Goal: Information Seeking & Learning: Find specific fact

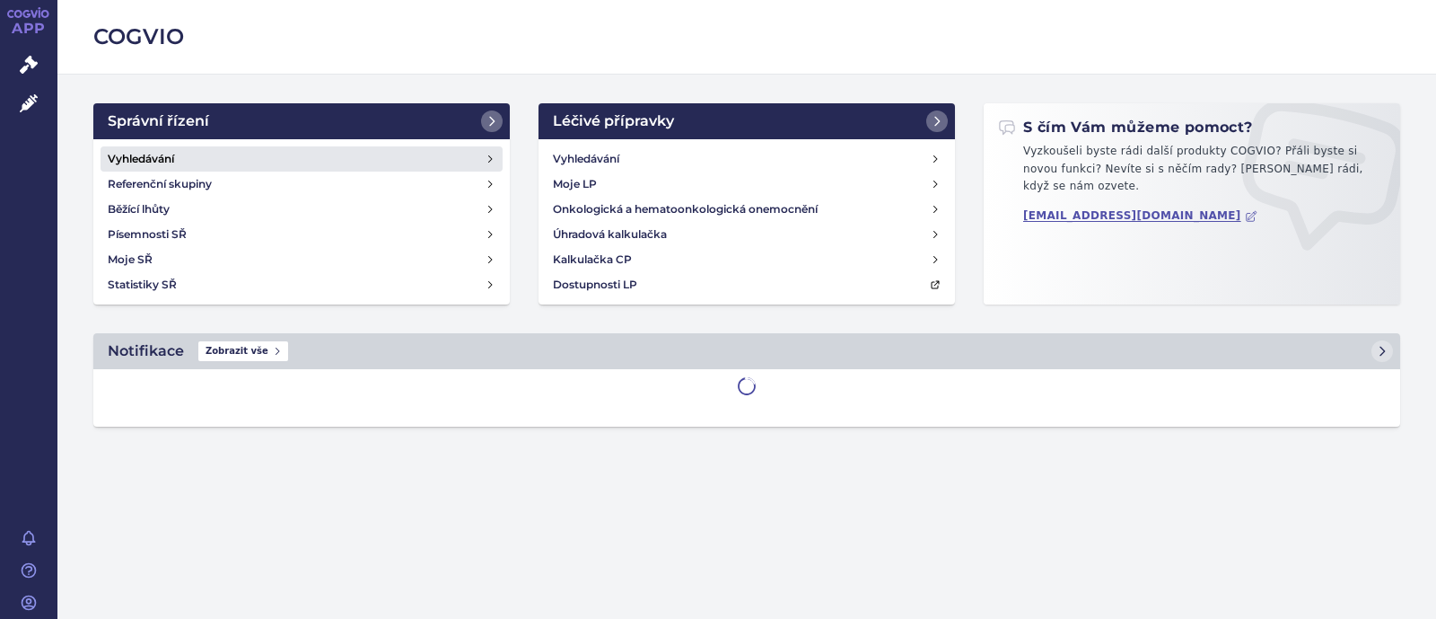
click at [157, 157] on h4 "Vyhledávání" at bounding box center [141, 159] width 66 height 18
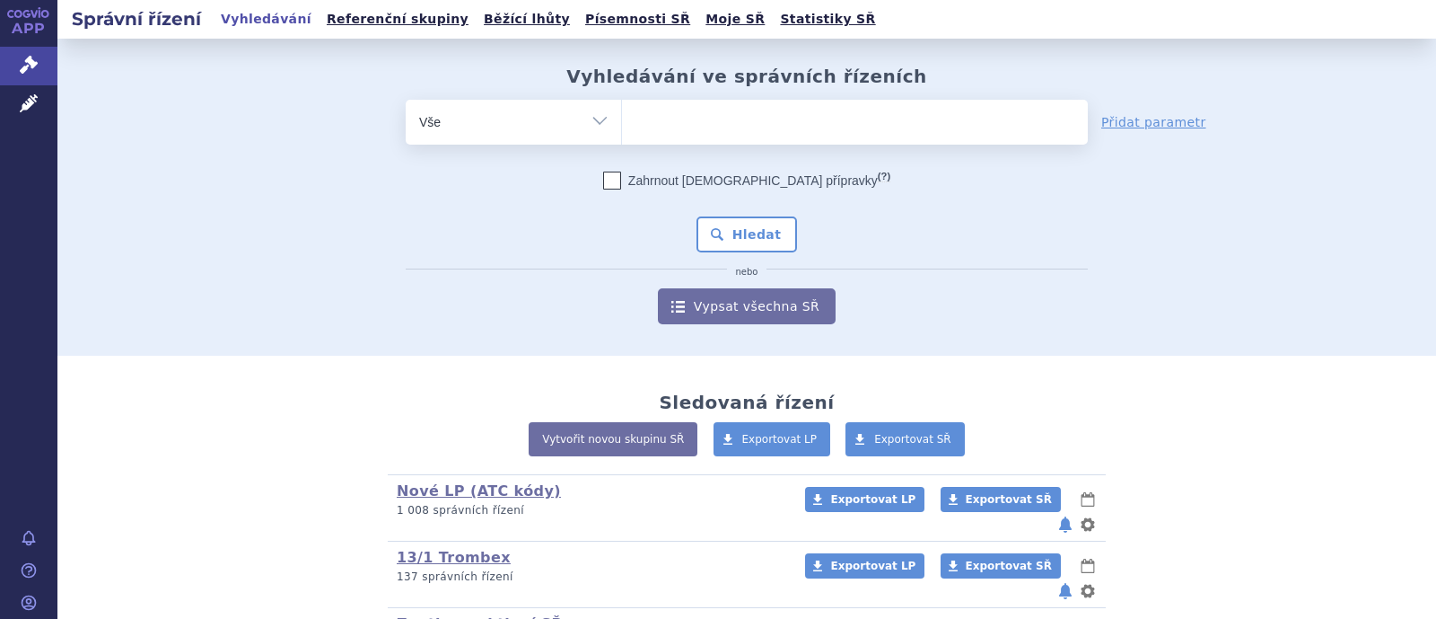
click at [752, 126] on ul at bounding box center [855, 119] width 466 height 38
click at [622, 126] on select at bounding box center [621, 121] width 1 height 45
click at [583, 116] on select "Vše Spisová značka Typ SŘ Přípravek/SUKL kód Účastník/Držitel" at bounding box center [513, 120] width 215 height 40
select select "filter-atc-group"
click at [406, 100] on select "Vše Spisová značka Typ SŘ Přípravek/SUKL kód Účastník/Držitel" at bounding box center [513, 120] width 215 height 40
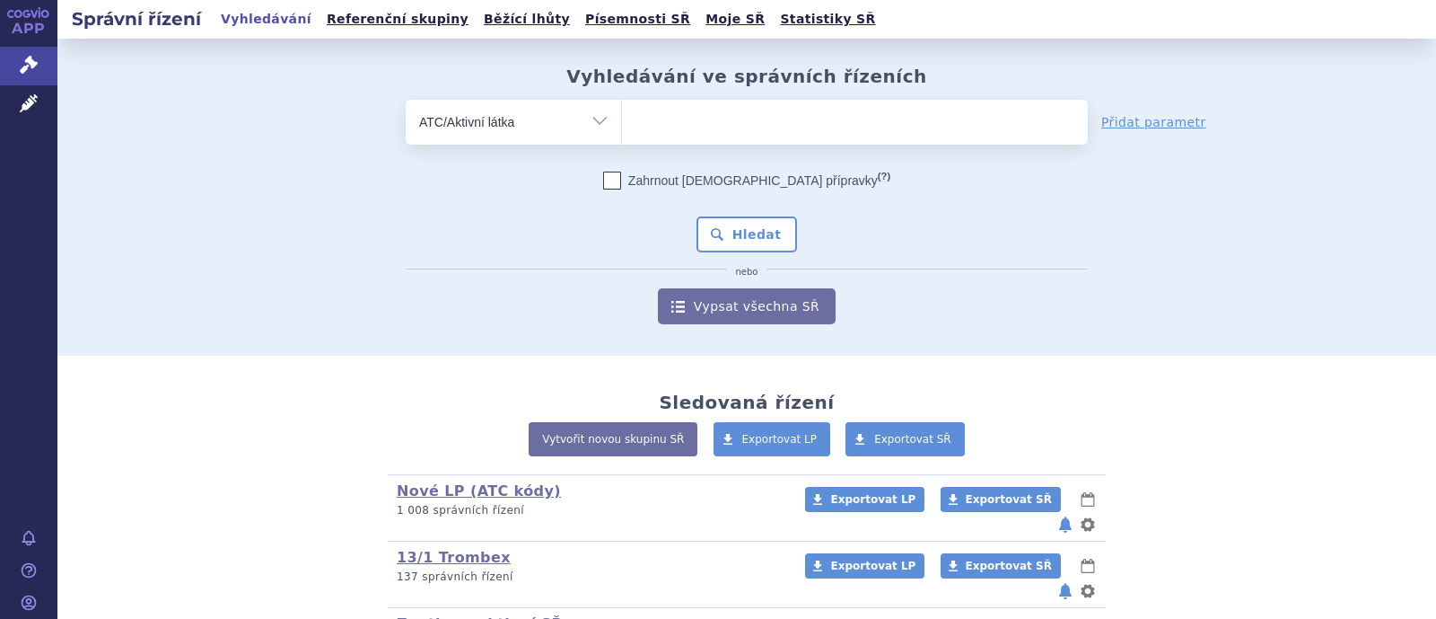
click at [703, 129] on ul at bounding box center [855, 119] width 466 height 38
click at [622, 129] on select at bounding box center [621, 121] width 1 height 45
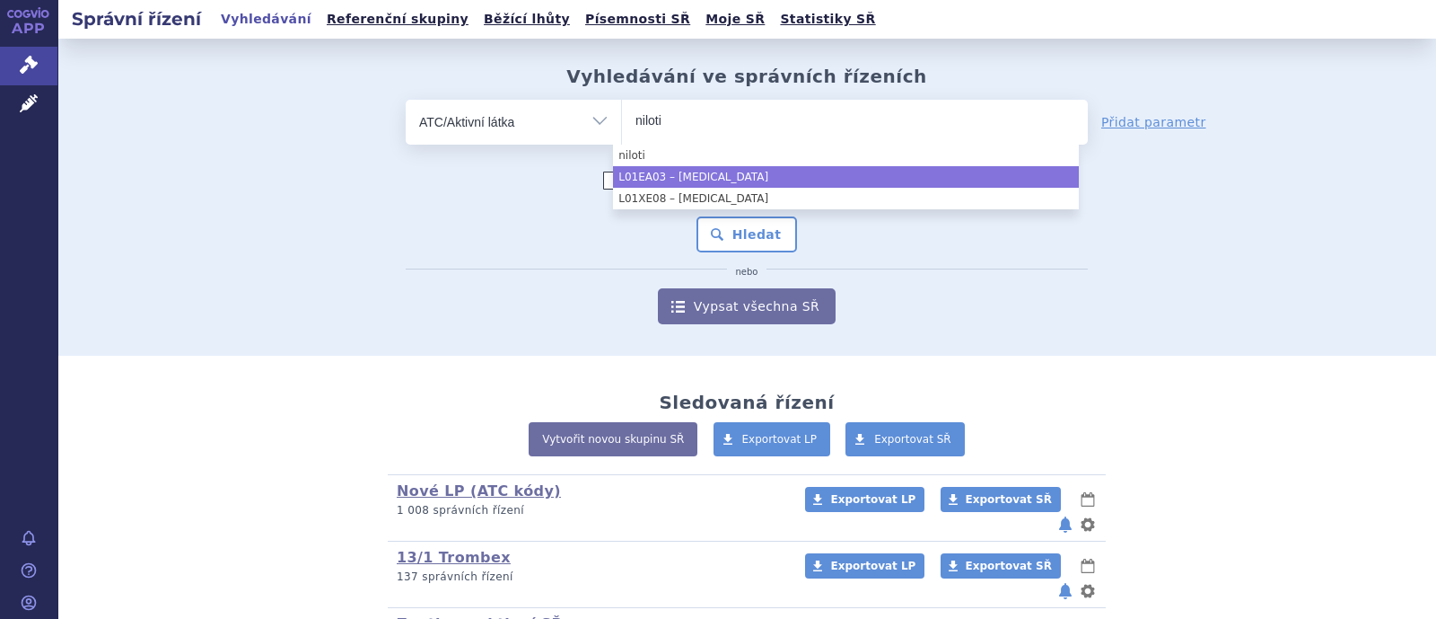
type input "niloti"
select select "L01EA03"
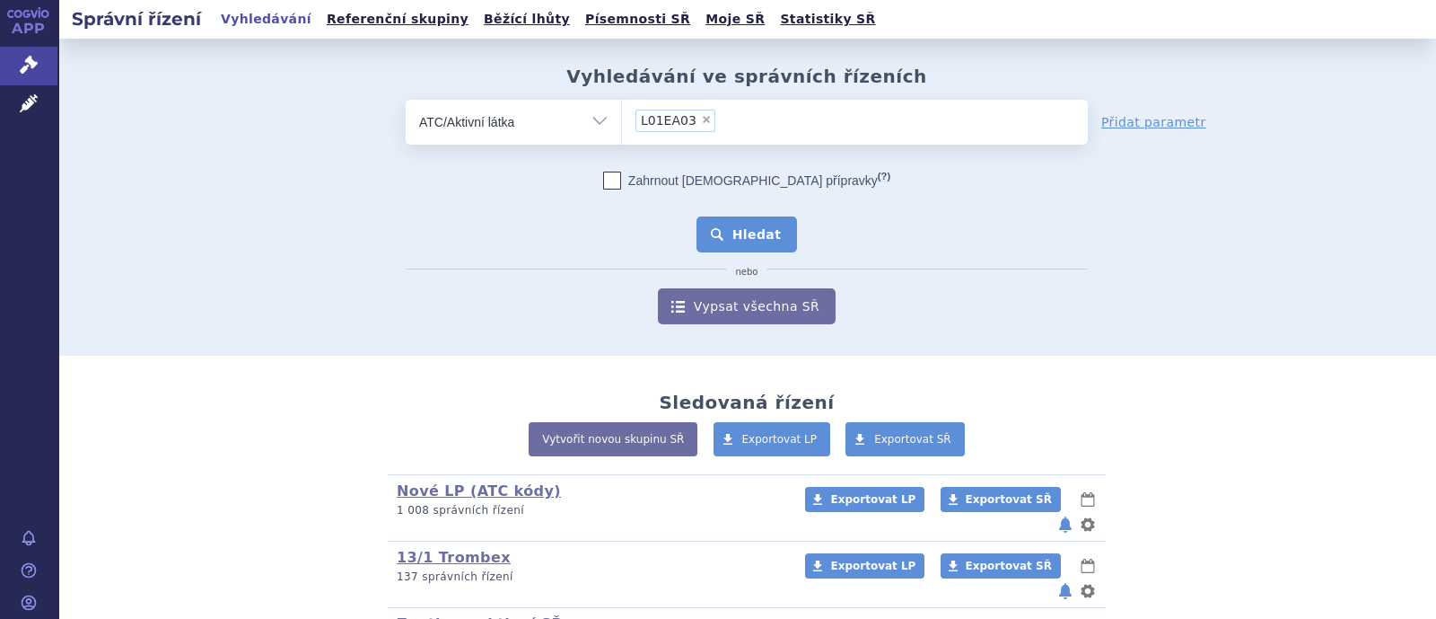
click at [746, 233] on button "Hledat" at bounding box center [747, 234] width 101 height 36
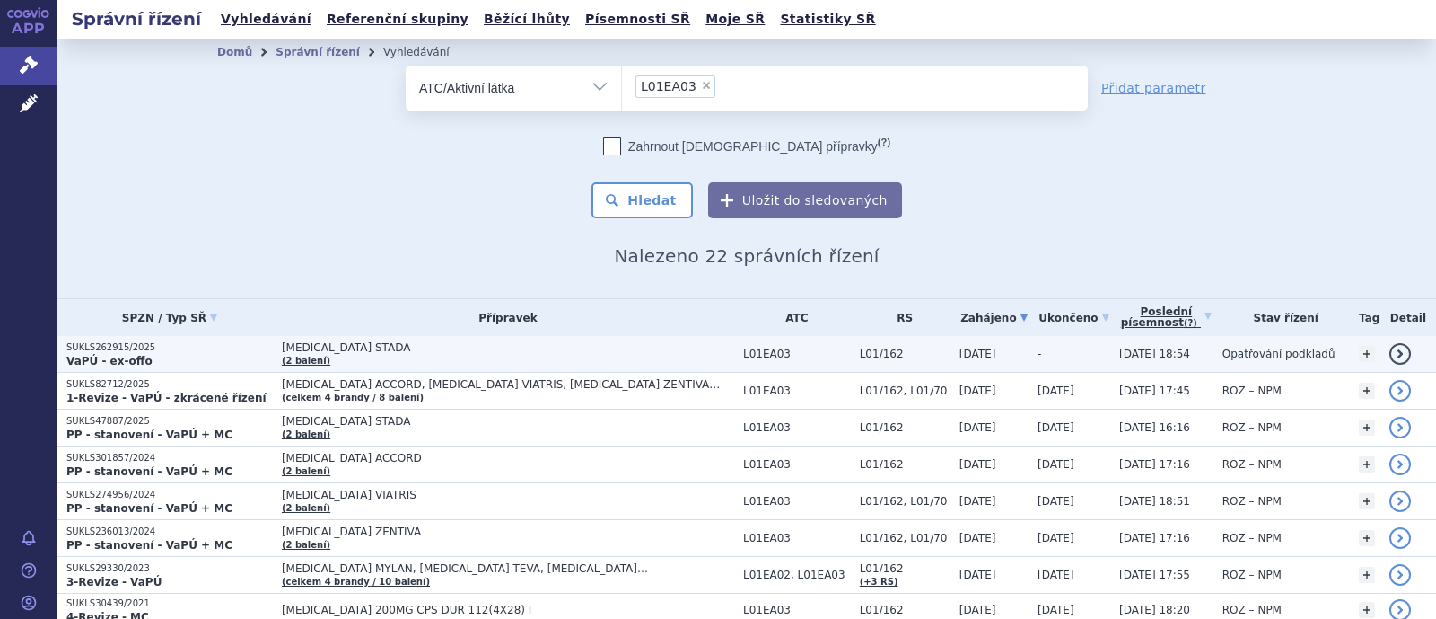
click at [310, 347] on span "NILOTINIB STADA" at bounding box center [506, 347] width 449 height 13
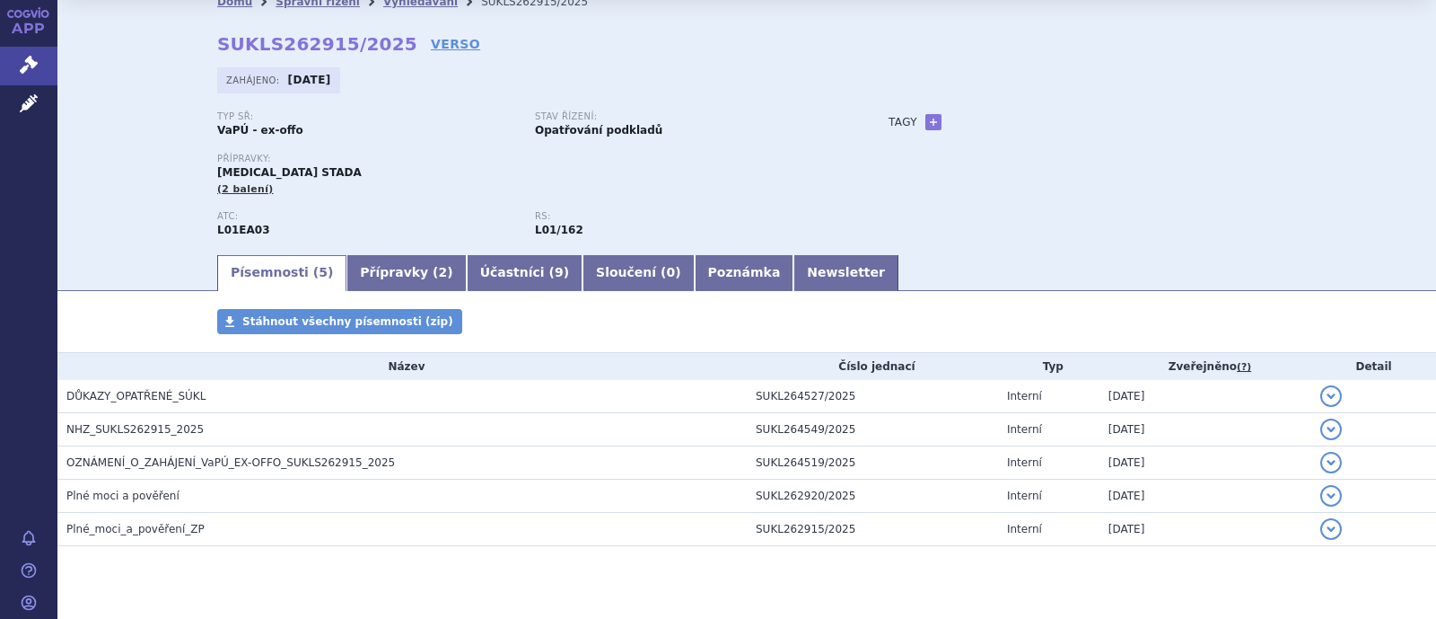
scroll to position [63, 0]
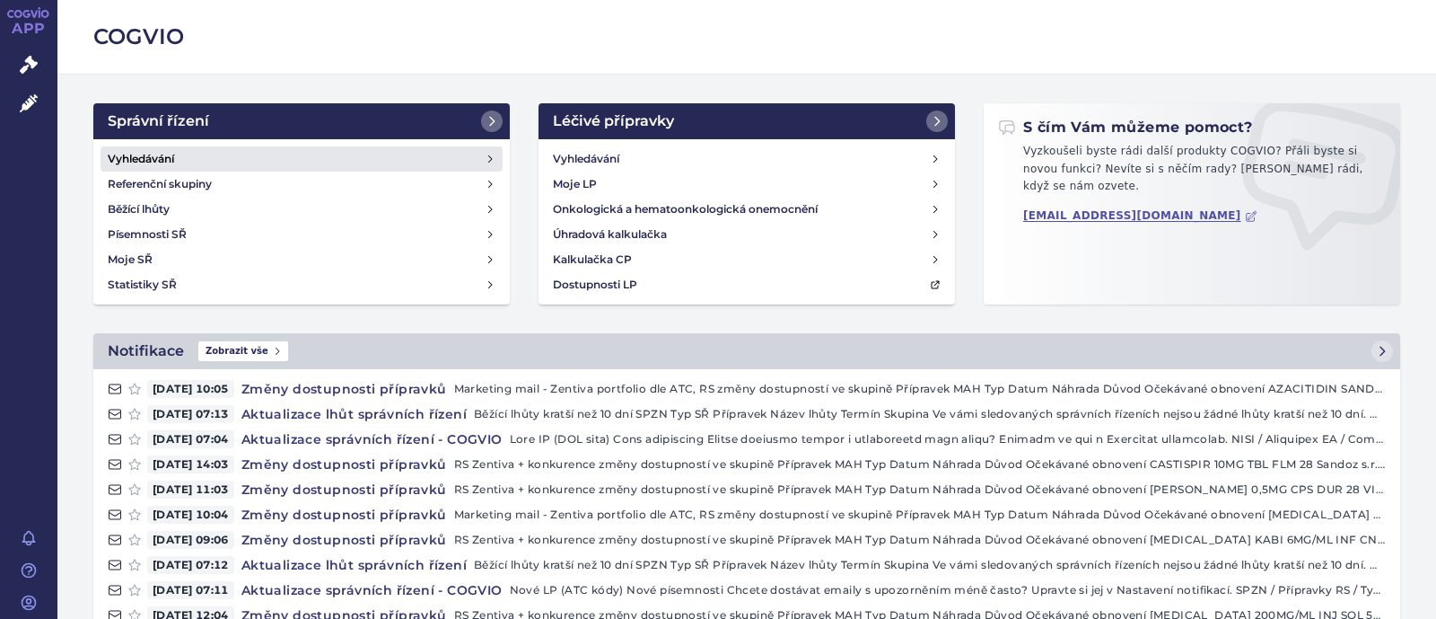
click at [276, 159] on link "Vyhledávání" at bounding box center [302, 158] width 402 height 25
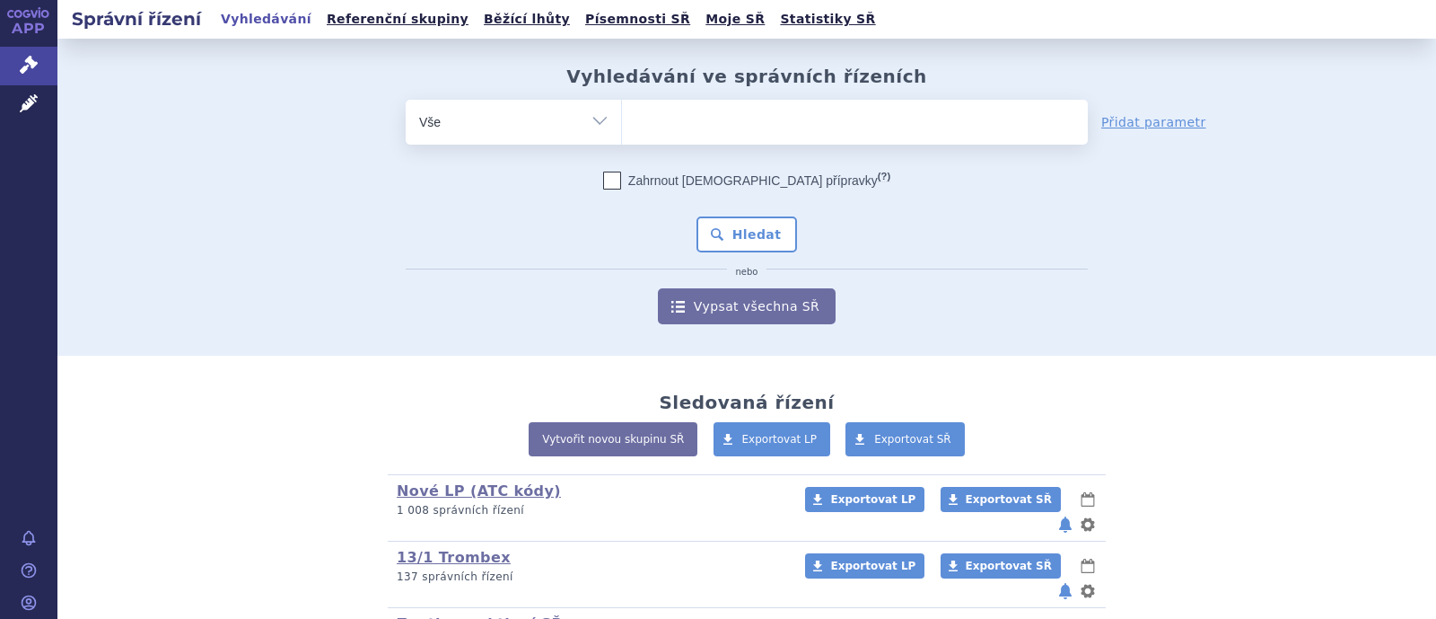
click at [540, 133] on select "Vše Spisová značka Typ SŘ Přípravek/SUKL kód Účastník/Držitel" at bounding box center [513, 120] width 215 height 40
click at [581, 125] on select "Vše Spisová značka Typ SŘ Přípravek/SUKL kód Účastník/Držitel" at bounding box center [513, 120] width 215 height 40
click at [591, 120] on select "Vše Spisová značka Typ SŘ Přípravek/SUKL kód Účastník/Držitel" at bounding box center [513, 120] width 215 height 40
select select "filter-atc-group"
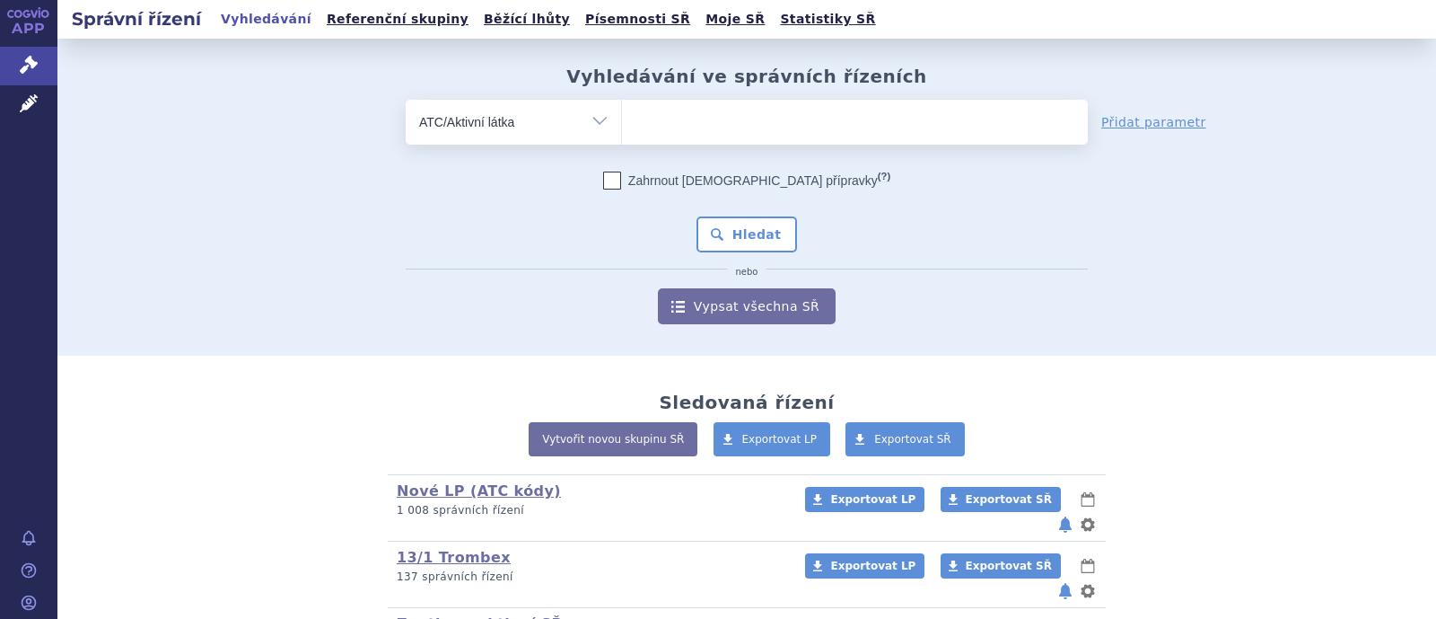
click at [406, 100] on select "Vše Spisová značka Typ SŘ Přípravek/SUKL kód Účastník/Držitel" at bounding box center [513, 120] width 215 height 40
click at [724, 127] on ul at bounding box center [855, 119] width 466 height 38
click at [622, 127] on select at bounding box center [621, 121] width 1 height 45
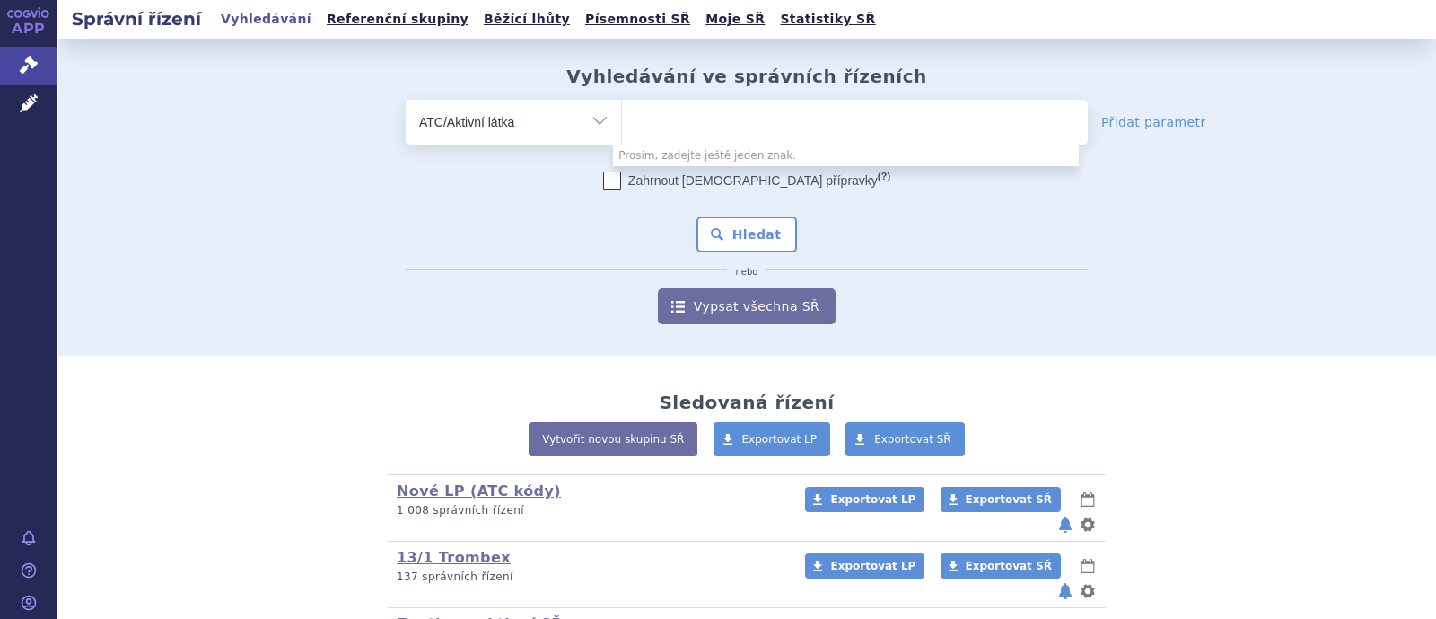
paste input "B01AF01"
type input "B01AF01"
select select "B01AF01"
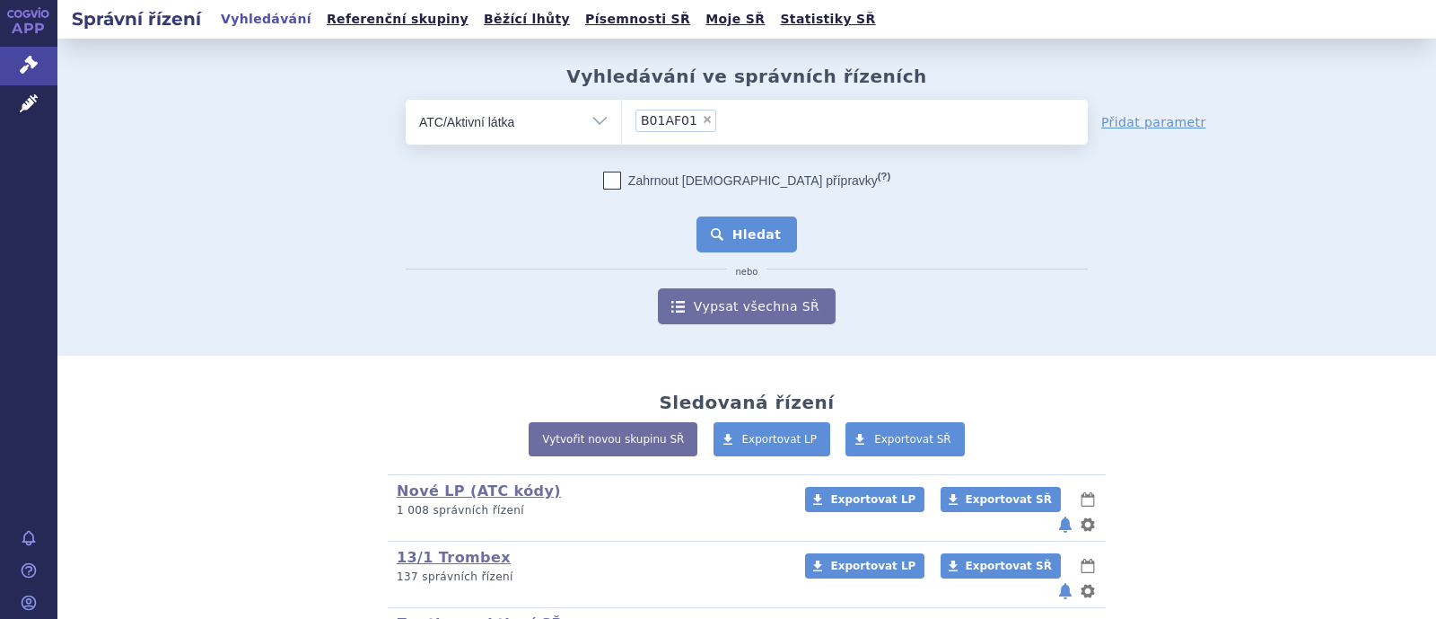
click at [732, 224] on button "Hledat" at bounding box center [747, 234] width 101 height 36
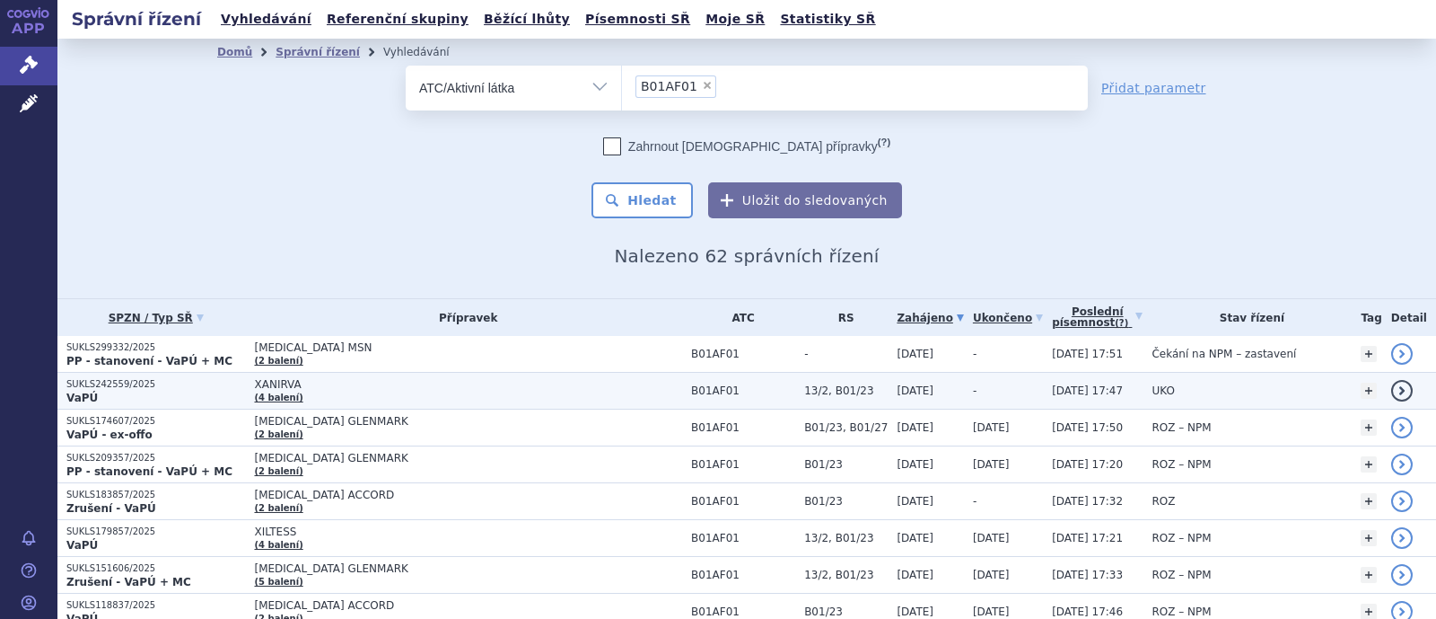
click at [281, 388] on span "XANIRVA (4 balení)" at bounding box center [468, 390] width 428 height 25
click at [270, 383] on span "XANIRVA" at bounding box center [468, 384] width 428 height 13
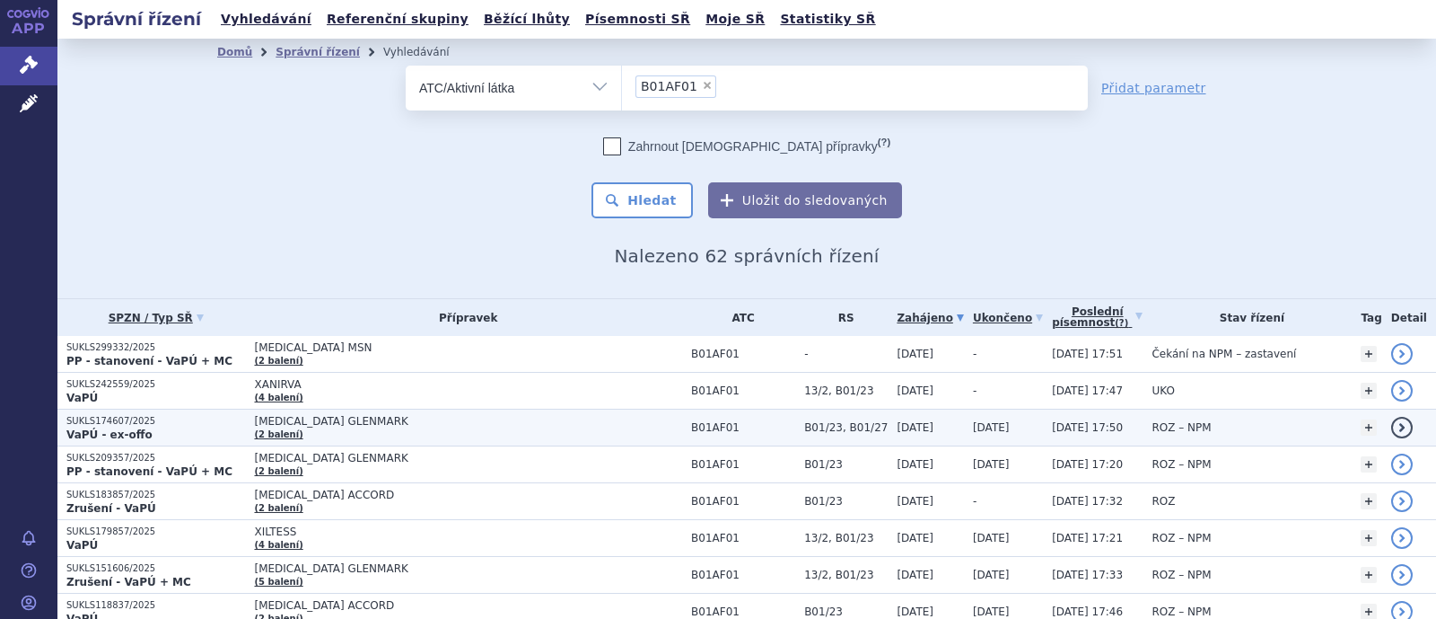
click at [338, 427] on td "RIVAROXABAN GLENMARK (2 balení)" at bounding box center [463, 427] width 437 height 37
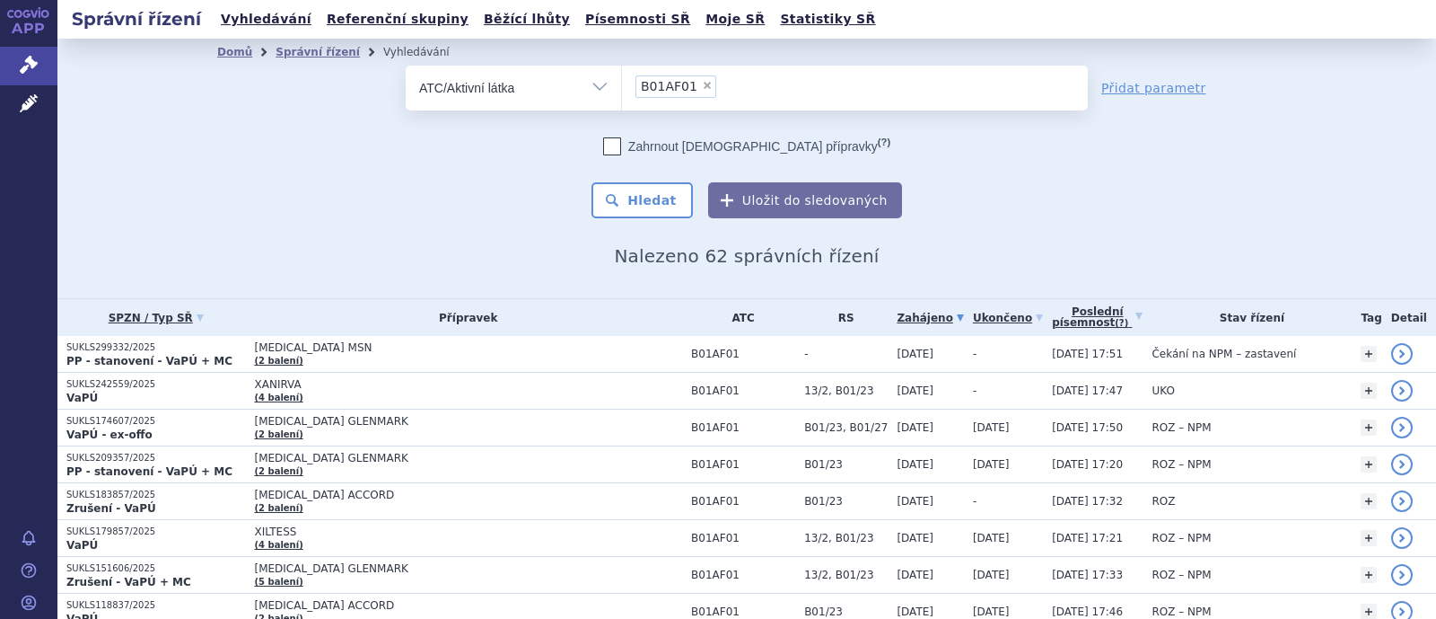
click at [690, 92] on li "× B01AF01" at bounding box center [676, 86] width 81 height 22
click at [622, 92] on select "B01AF01" at bounding box center [621, 87] width 1 height 45
click at [702, 86] on span "×" at bounding box center [707, 85] width 11 height 11
click at [622, 86] on select "B01AF01" at bounding box center [621, 87] width 1 height 45
select select
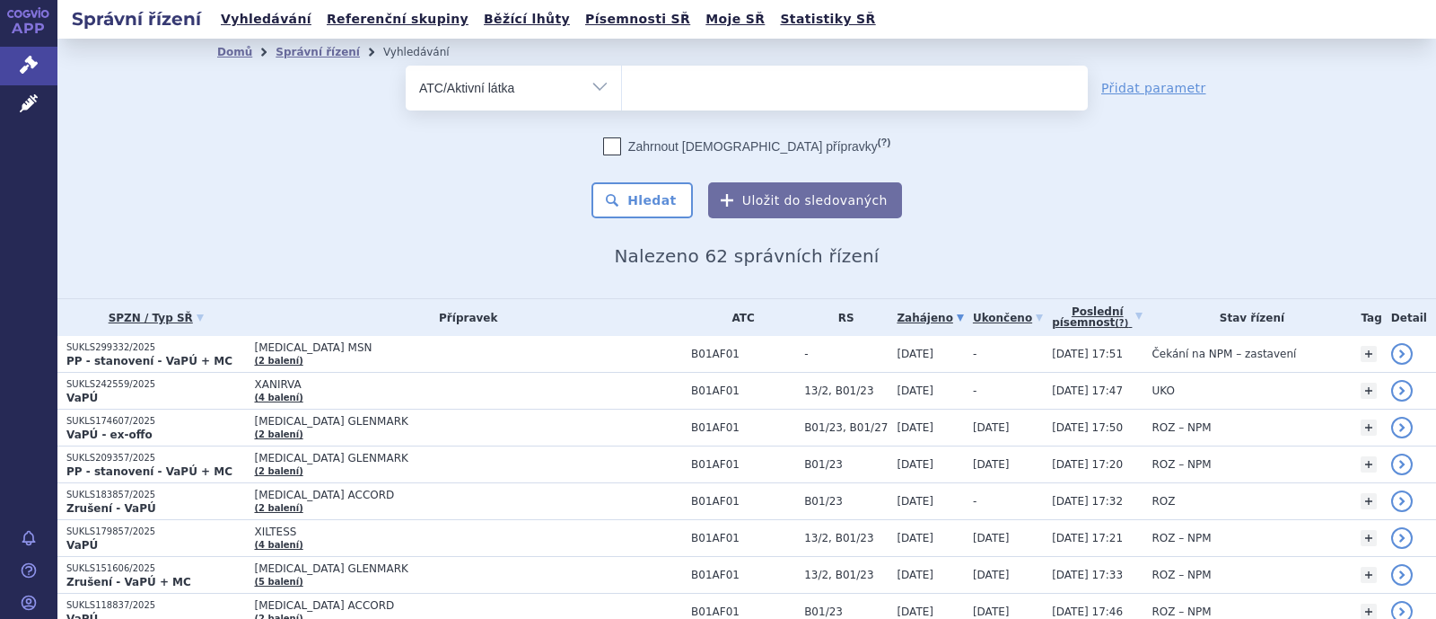
click at [594, 85] on select "Vše Spisová značka Typ SŘ Přípravek/SUKL kód Účastník/Držitel" at bounding box center [513, 86] width 215 height 40
select select "filter-product"
click at [406, 66] on select "Vše Spisová značka Typ SŘ Přípravek/SUKL kód Účastník/Držitel" at bounding box center [513, 86] width 215 height 40
click at [678, 83] on ul at bounding box center [855, 85] width 466 height 38
click at [622, 83] on select at bounding box center [621, 87] width 1 height 45
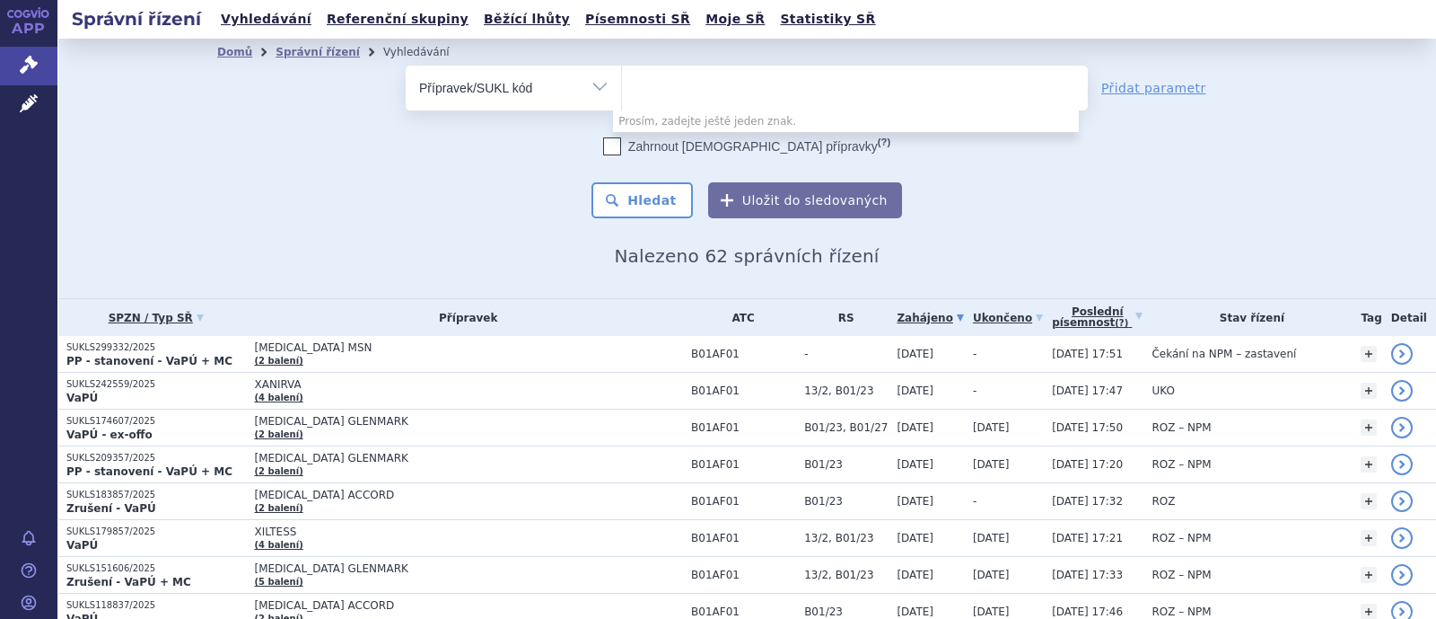
paste input "0275346"
type input "0275346"
select select "0275346"
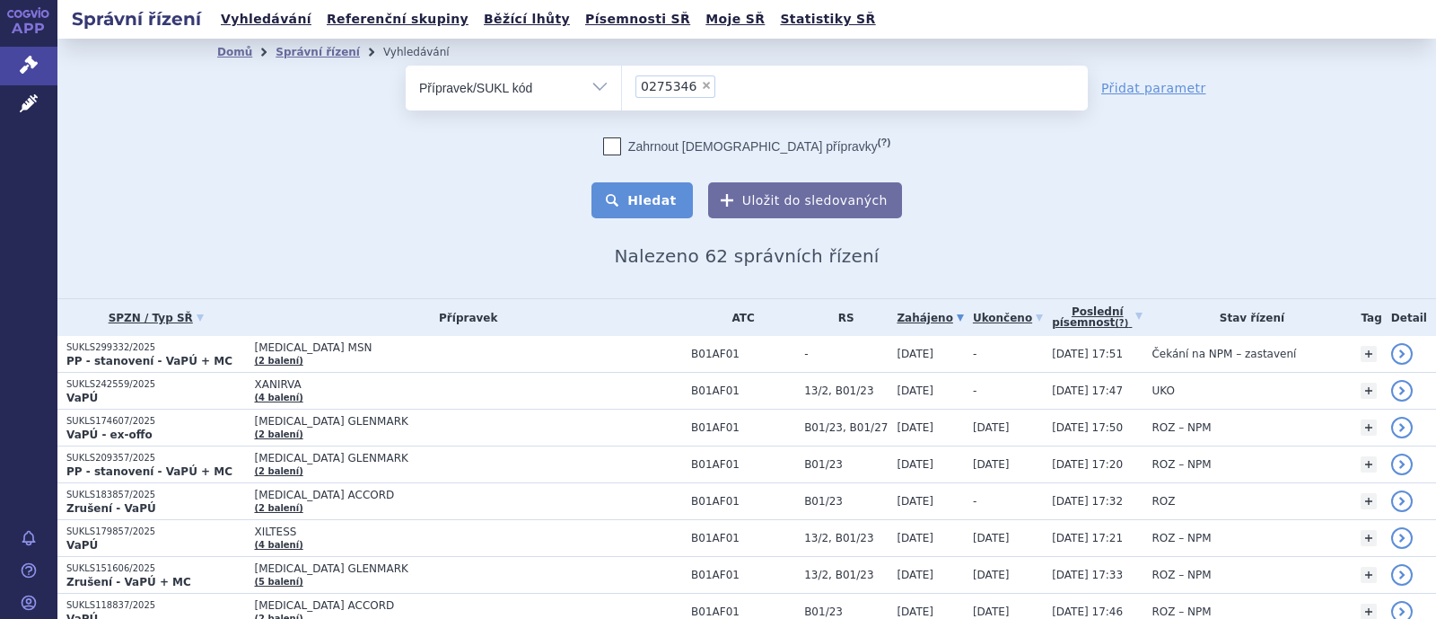
click at [651, 190] on button "Hledat" at bounding box center [642, 200] width 101 height 36
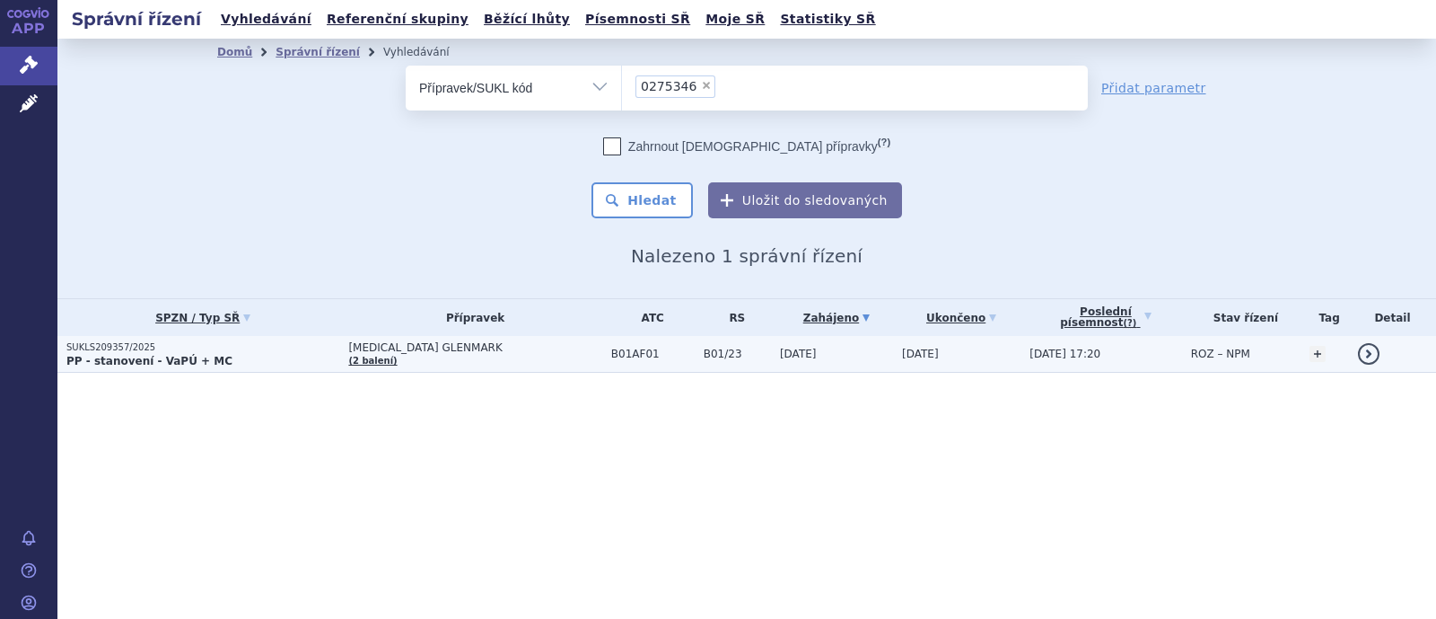
click at [417, 349] on span "[MEDICAL_DATA] GLENMARK" at bounding box center [474, 347] width 253 height 13
click at [373, 347] on span "[MEDICAL_DATA] GLENMARK" at bounding box center [474, 347] width 253 height 13
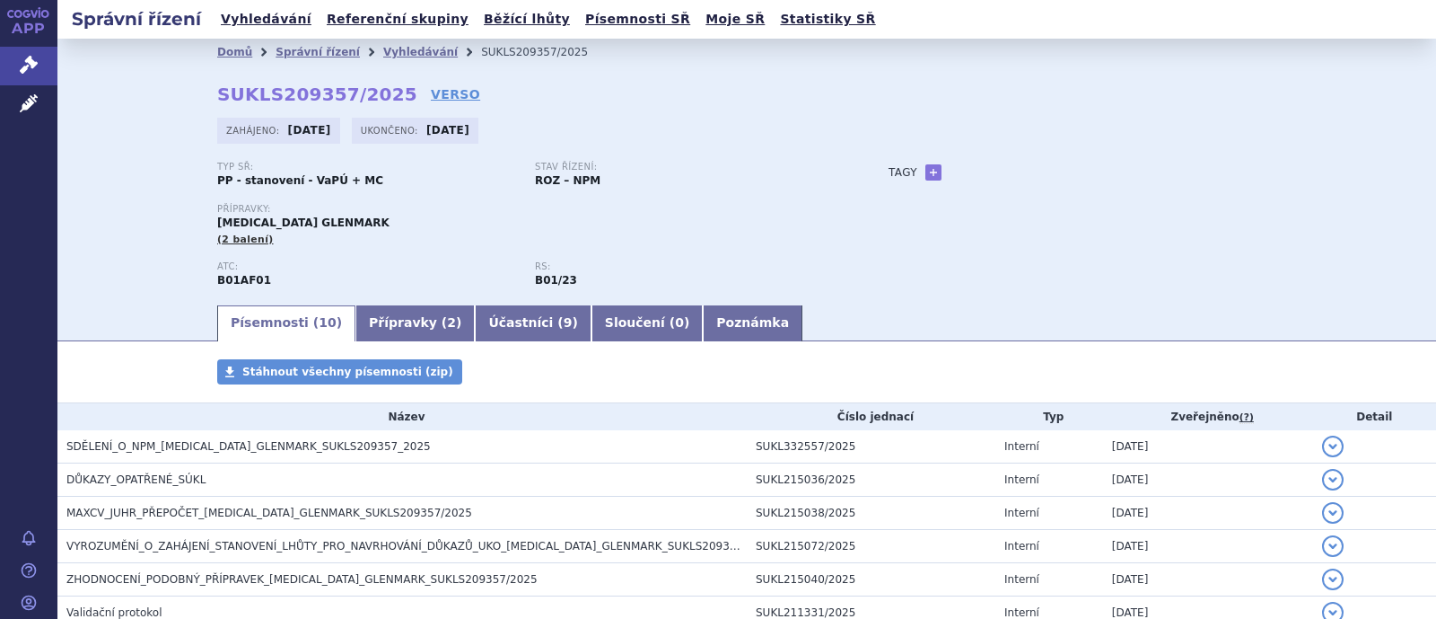
click at [365, 325] on link "Přípravky ( 2 )" at bounding box center [414, 323] width 119 height 36
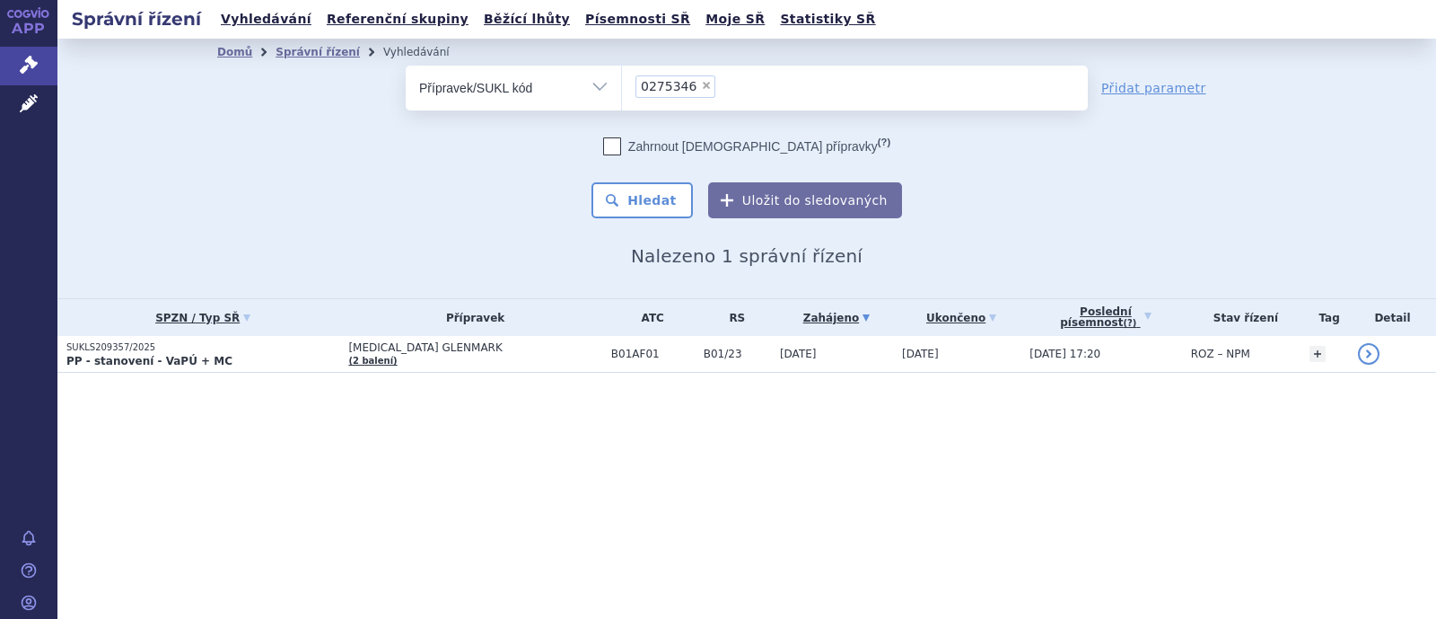
click at [701, 87] on span "×" at bounding box center [706, 85] width 11 height 11
click at [622, 87] on select "0275346" at bounding box center [621, 87] width 1 height 45
select select
click at [584, 83] on select "Vše Spisová značka Typ SŘ Přípravek/SUKL kód Účastník/Držitel" at bounding box center [513, 86] width 215 height 40
select select "filter-atc-group"
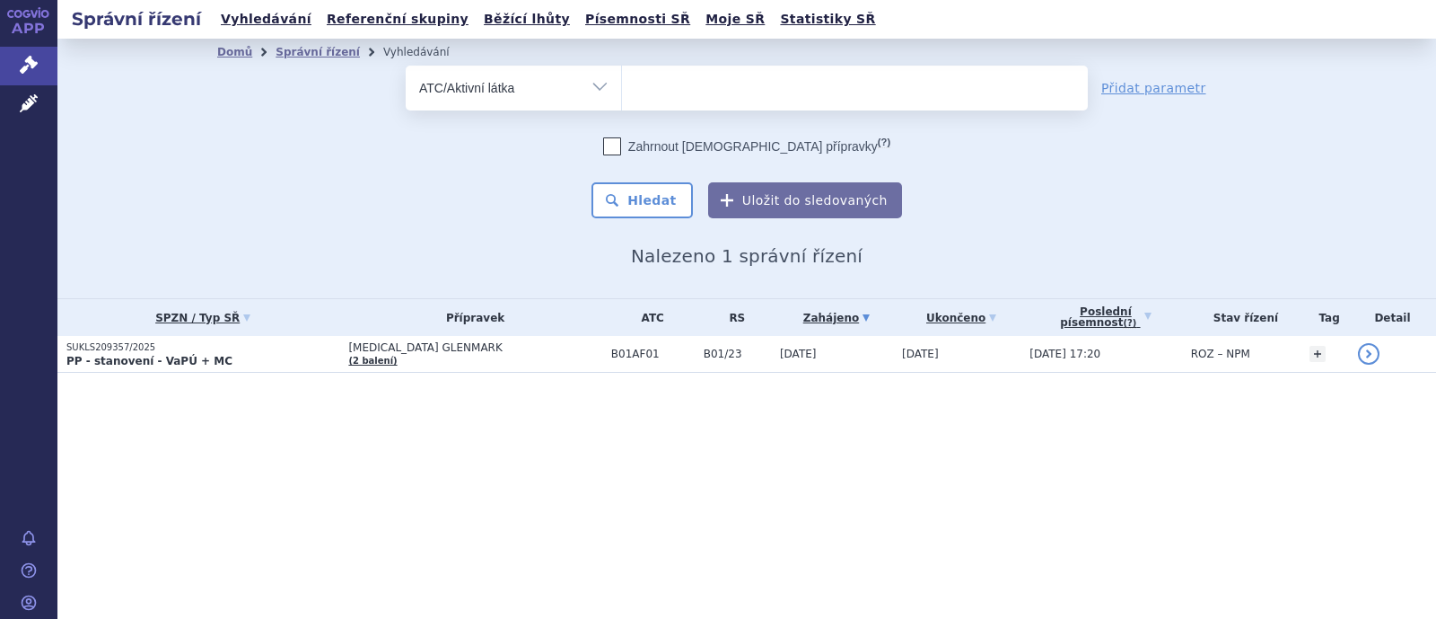
click at [406, 66] on select "Vše Spisová značka Typ SŘ Přípravek/SUKL kód Účastník/Držitel" at bounding box center [513, 86] width 215 height 40
click at [730, 92] on ul at bounding box center [855, 85] width 466 height 38
click at [622, 92] on select at bounding box center [621, 87] width 1 height 45
paste input "B01AF01"
type input "B01AF01"
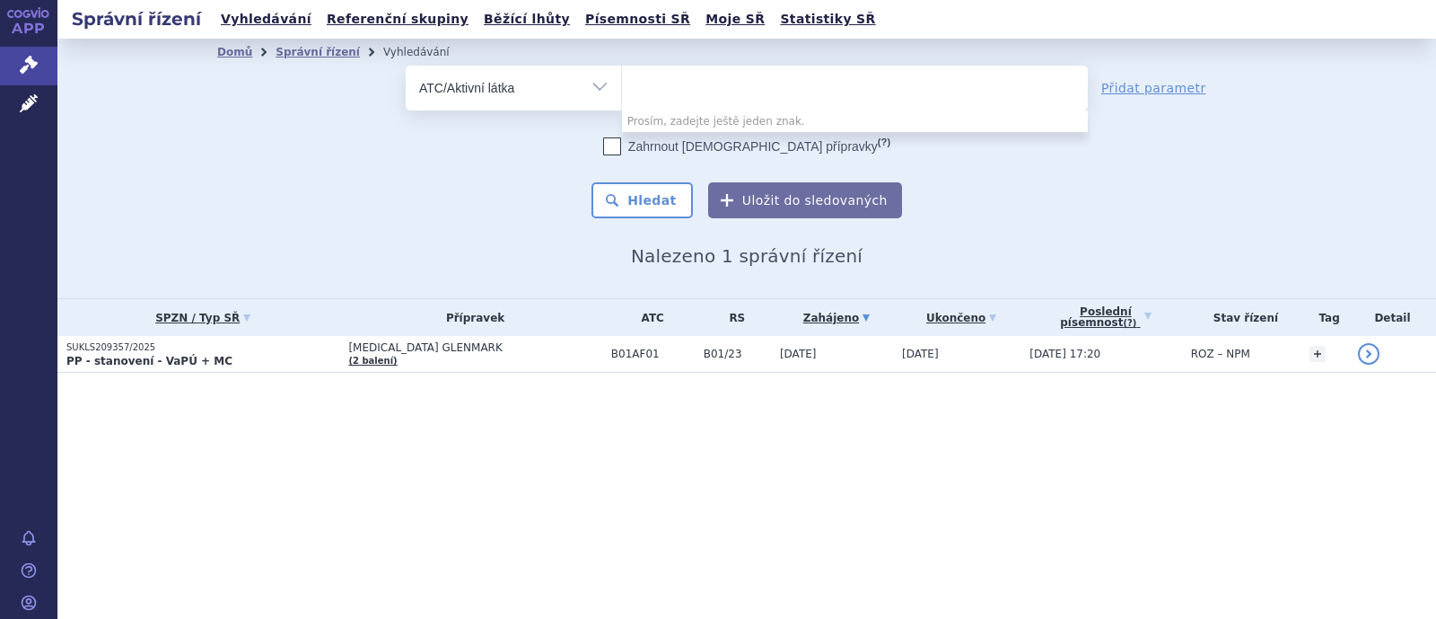
select select "B01AF01"
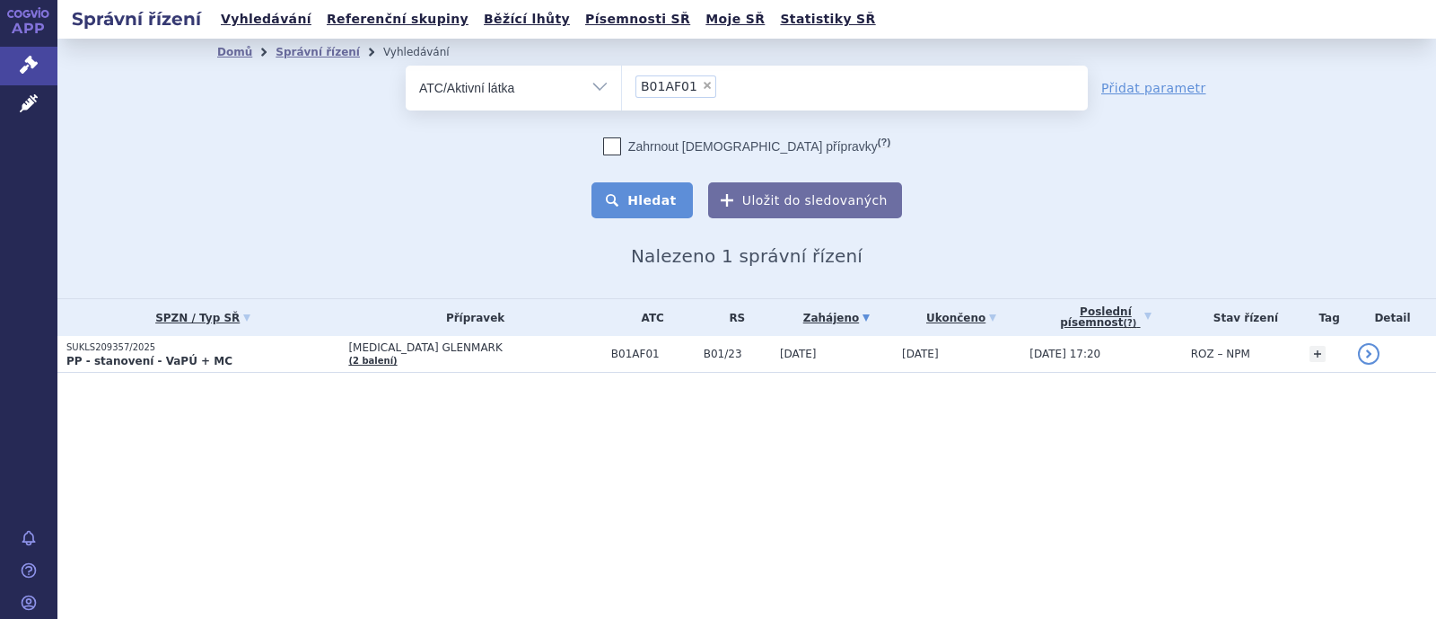
click at [646, 208] on button "Hledat" at bounding box center [642, 200] width 101 height 36
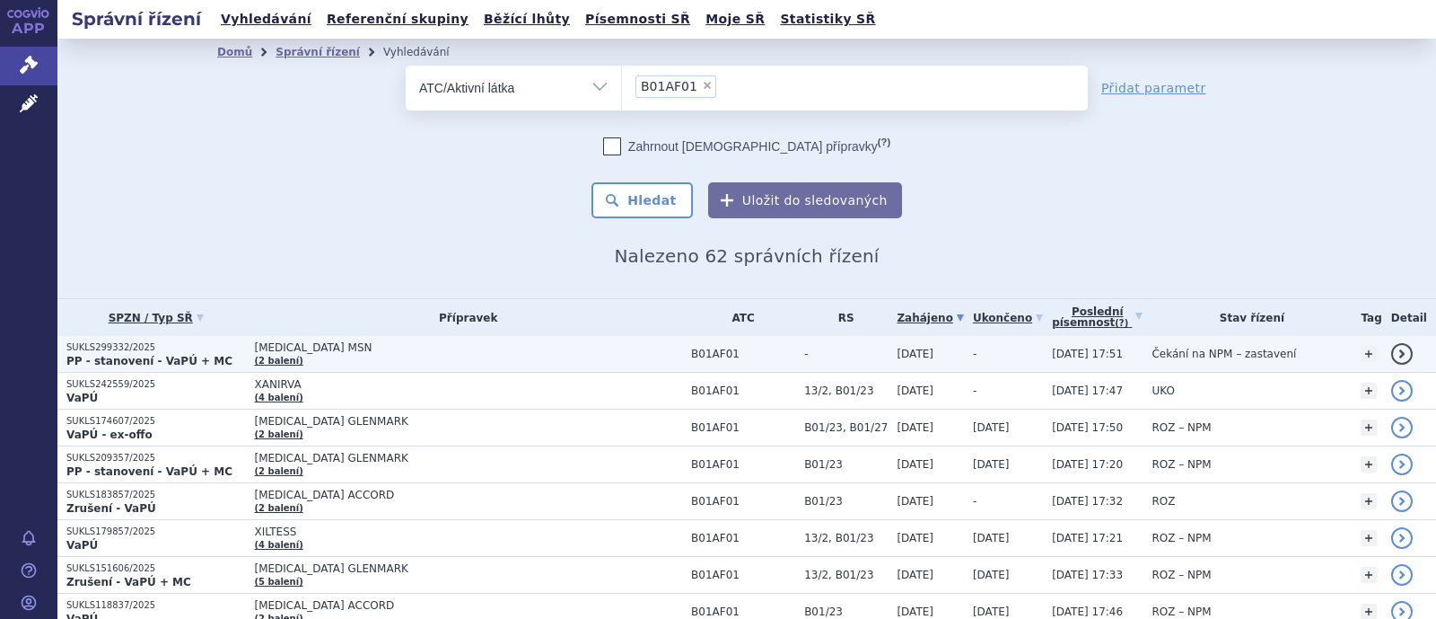
click at [287, 343] on span "[MEDICAL_DATA] MSN" at bounding box center [468, 347] width 428 height 13
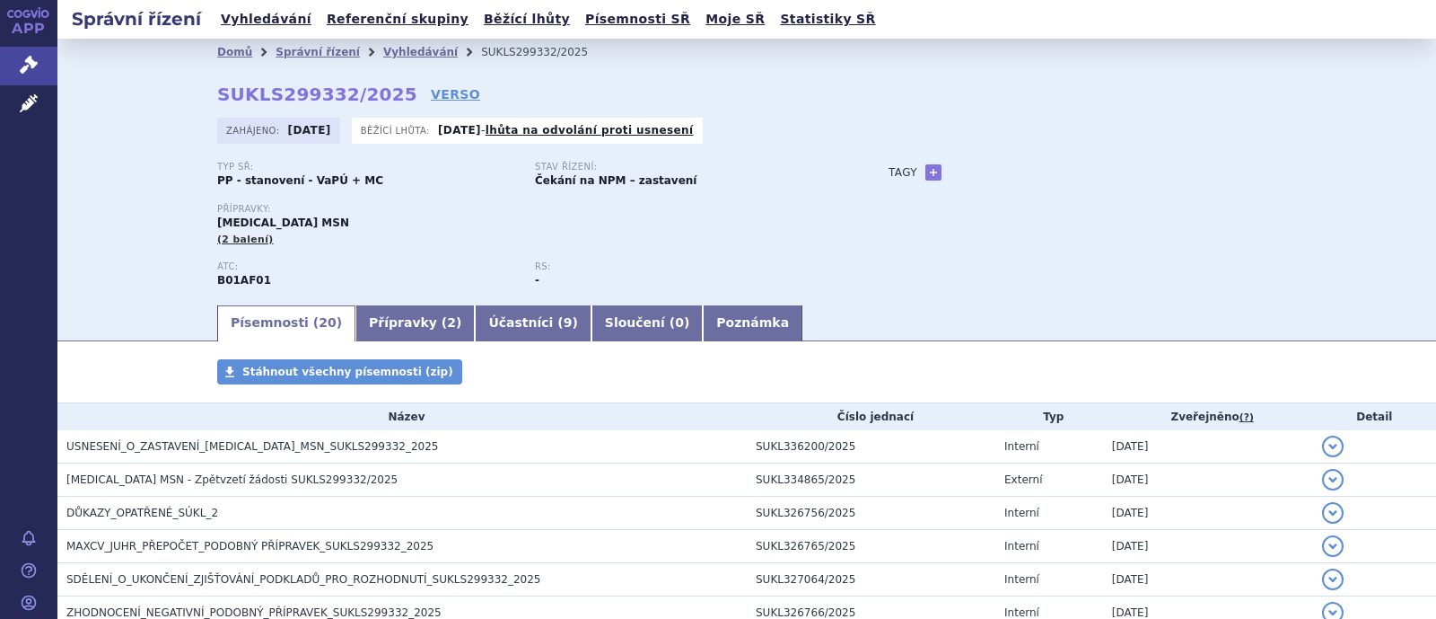
click at [1418, 260] on div "Domů Správní řízení Vyhledávání SUKLS299332/2025 SUKLS299332/2025 VERSO [GEOGRA…" at bounding box center [746, 171] width 1379 height 264
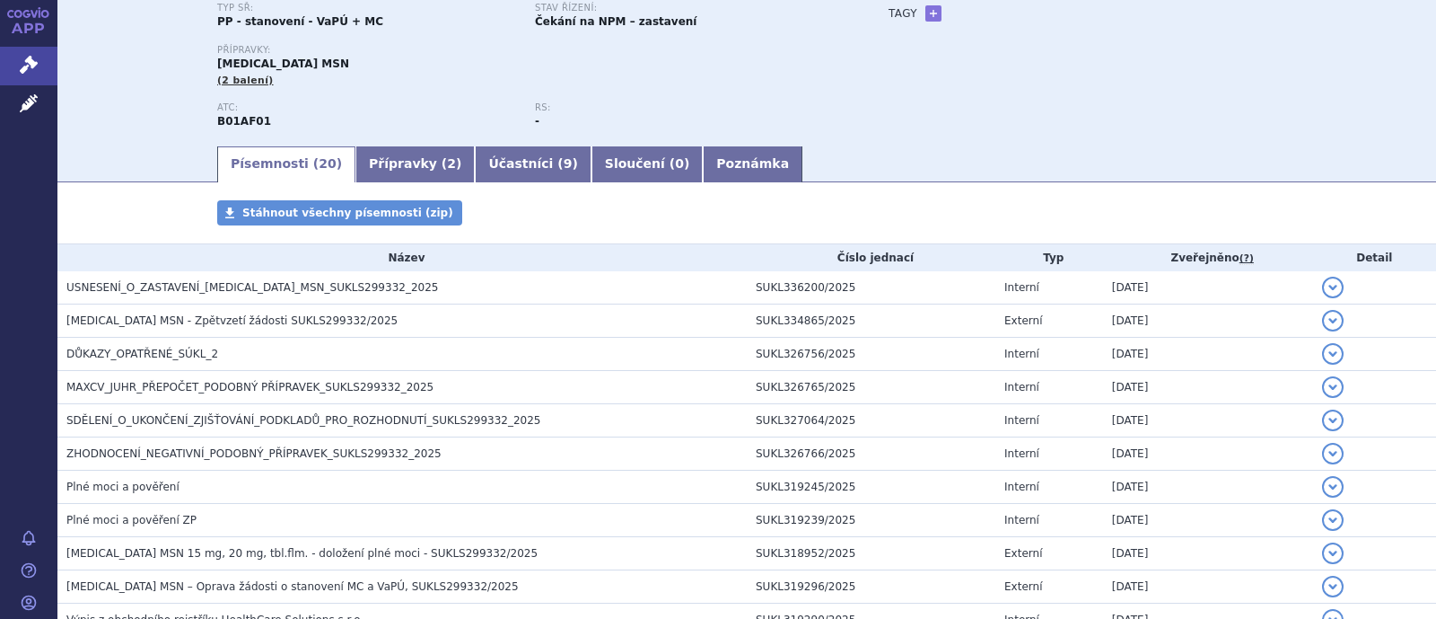
scroll to position [162, 0]
